Goal: Task Accomplishment & Management: Use online tool/utility

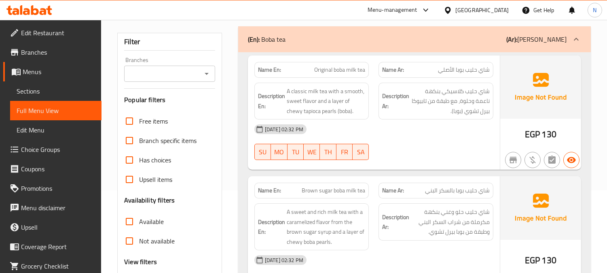
scroll to position [26, 0]
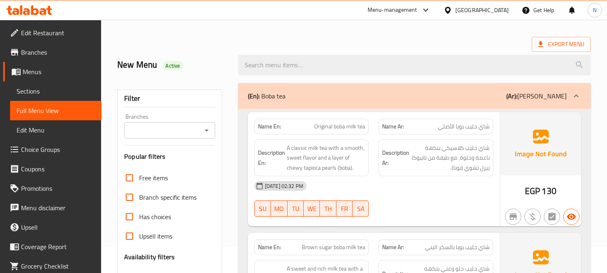
click at [440, 204] on div "[DATE] 02:32 PM SU MO TU WE TH FR SA" at bounding box center [374, 198] width 249 height 45
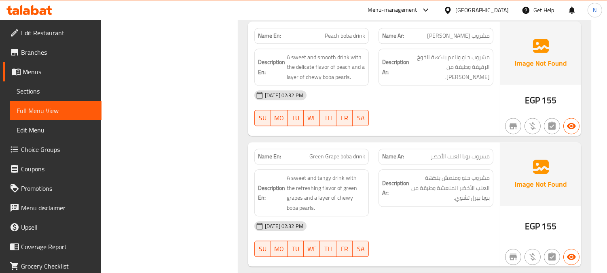
scroll to position [3489, 0]
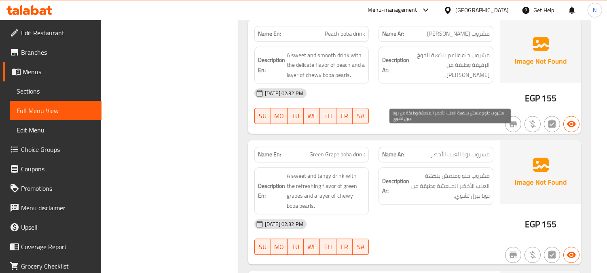
click at [463, 171] on span "مشروب حلو ومنعش بنكهة العنب الأخضر المنعشة وطبقة من بوبا بيرل تشوي." at bounding box center [450, 186] width 79 height 30
drag, startPoint x: 460, startPoint y: 142, endPoint x: 487, endPoint y: 148, distance: 27.3
click at [487, 171] on span "مشروب حلو ومنعش بنكهة العنب الأخضر المنعشة وطبقة من بوبا بيرل تشوي." at bounding box center [450, 186] width 79 height 30
copy span "عنب الأخضر"
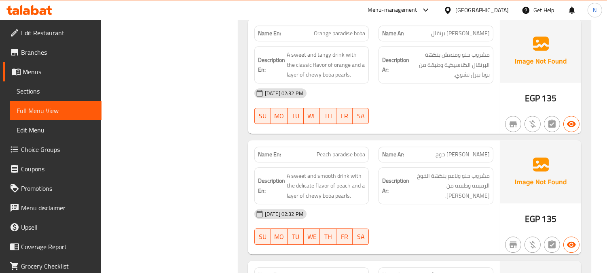
scroll to position [4433, 0]
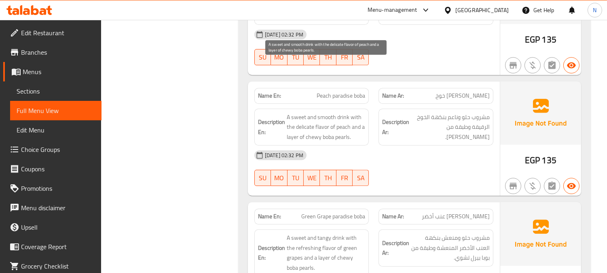
click at [345, 112] on span "A sweet and smooth drink with the delicate flavor of peach and a layer of chewy…" at bounding box center [326, 127] width 79 height 30
copy span "pearls"
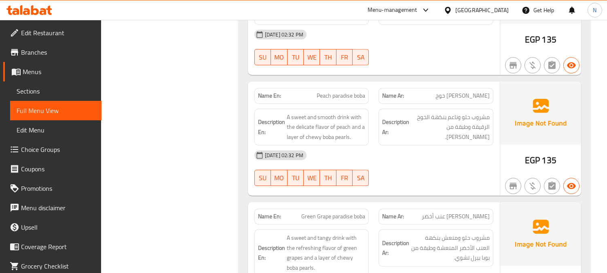
click at [461, 145] on div "[DATE] 02:32 PM SU MO TU WE TH FR SA" at bounding box center [374, 167] width 249 height 45
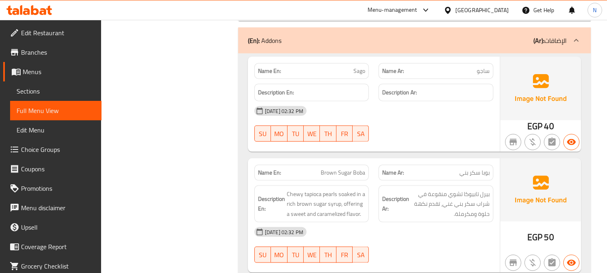
scroll to position [7356, 0]
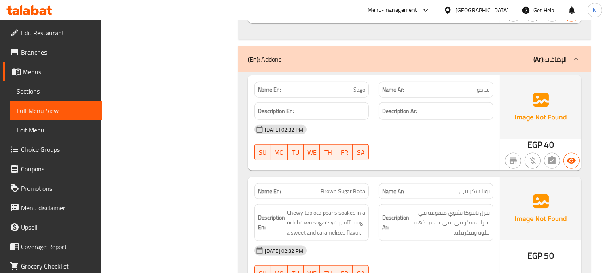
click at [435, 241] on div "[DATE] 02:32 PM SU MO TU WE TH FR SA" at bounding box center [374, 263] width 249 height 45
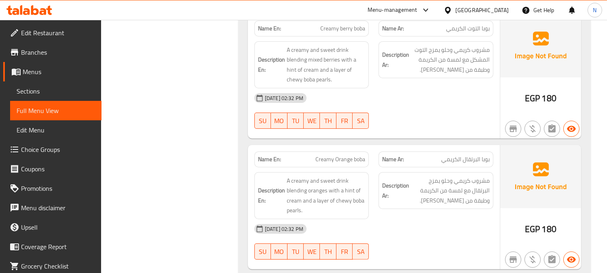
scroll to position [0, 0]
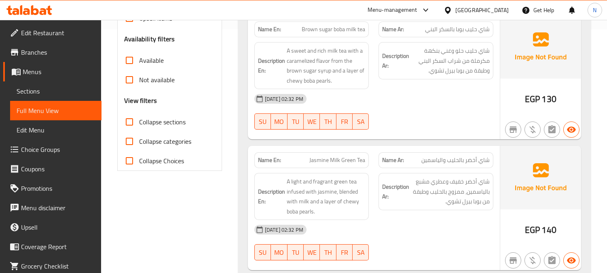
scroll to position [225, 0]
